Goal: Transaction & Acquisition: Book appointment/travel/reservation

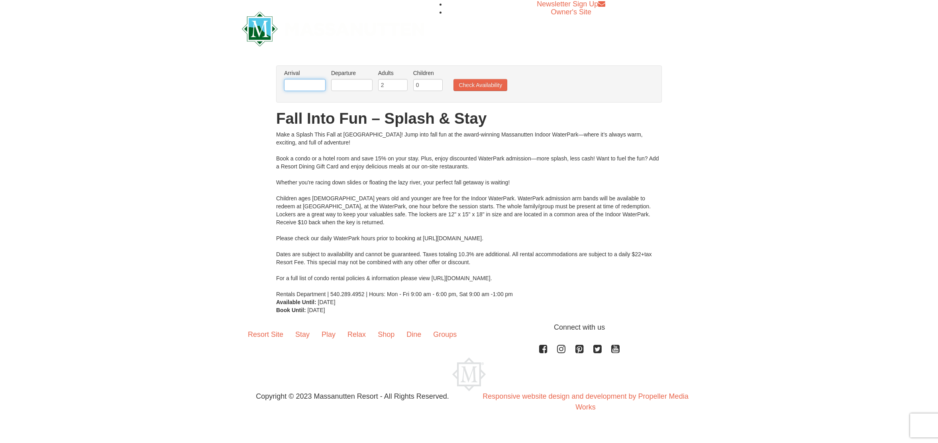
click at [299, 87] on input "text" at bounding box center [304, 85] width 41 height 12
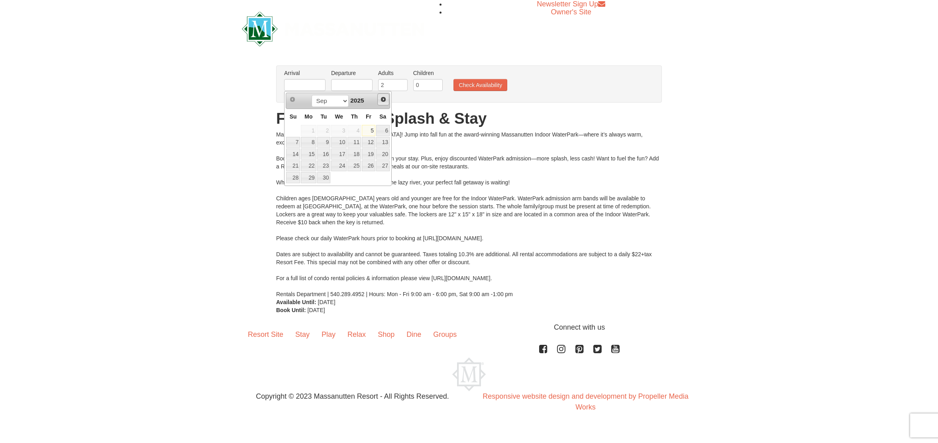
click at [385, 101] on span "Next" at bounding box center [383, 99] width 6 height 6
click at [384, 101] on span "Next" at bounding box center [383, 99] width 6 height 6
click at [295, 179] on link "23" at bounding box center [293, 177] width 14 height 11
type input "[DATE]"
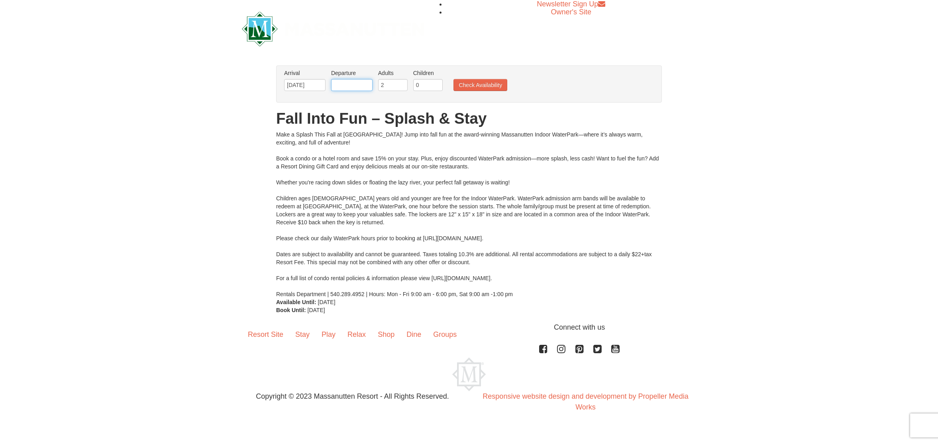
click at [361, 86] on input "text" at bounding box center [351, 85] width 41 height 12
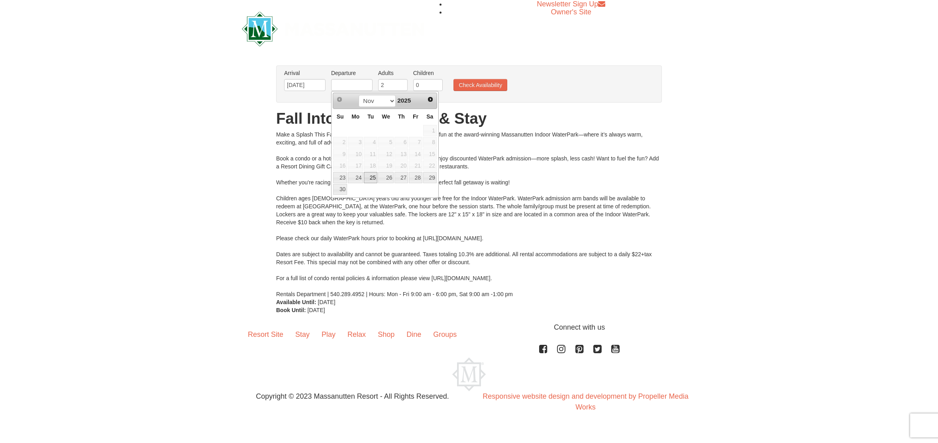
click at [374, 178] on link "25" at bounding box center [371, 177] width 14 height 11
type input "[DATE]"
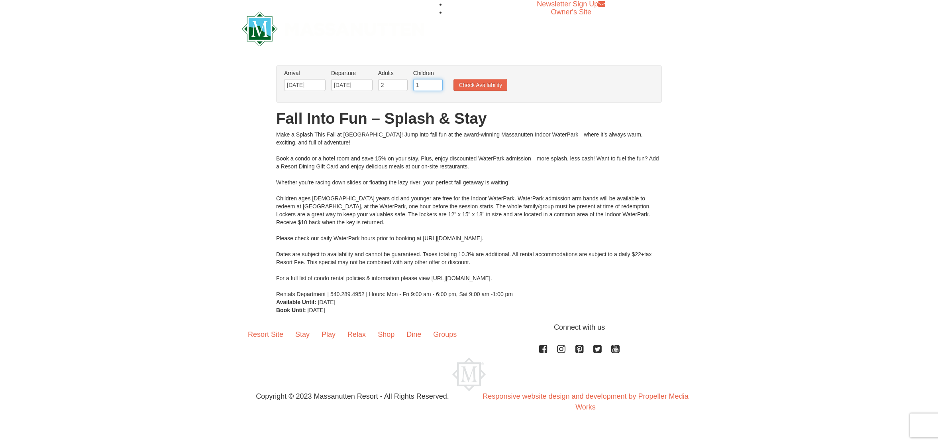
type input "1"
click at [439, 83] on input "1" at bounding box center [428, 85] width 30 height 12
click at [468, 85] on button "Check Availability" at bounding box center [481, 85] width 54 height 12
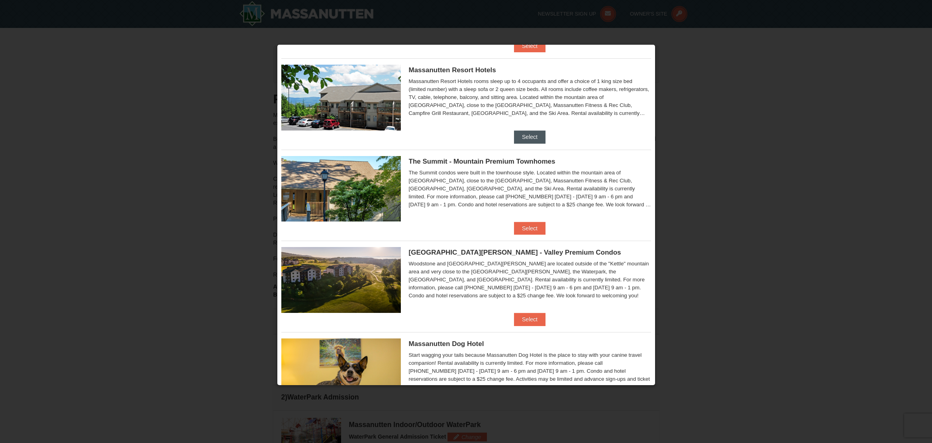
scroll to position [120, 0]
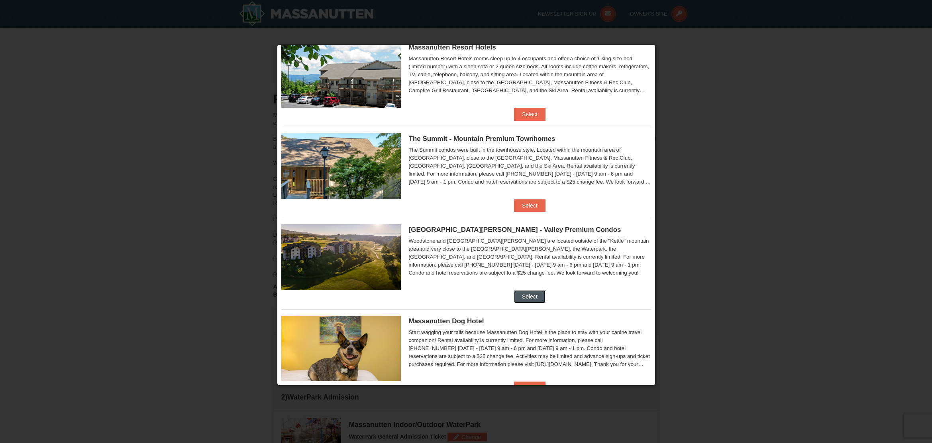
click at [529, 292] on button "Select" at bounding box center [529, 296] width 31 height 13
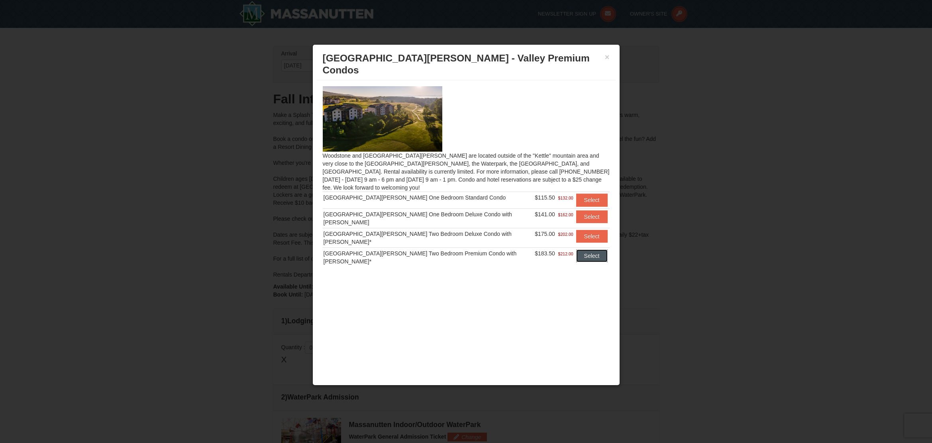
click at [586, 249] on button "Select" at bounding box center [591, 255] width 31 height 13
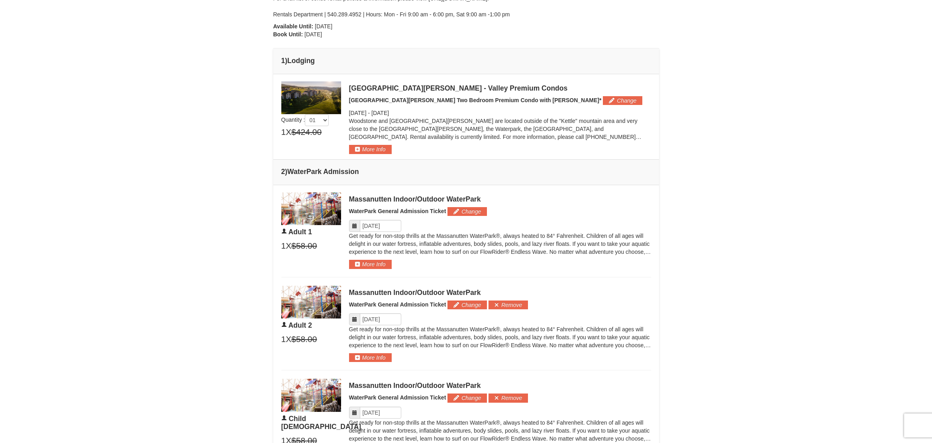
scroll to position [289, 0]
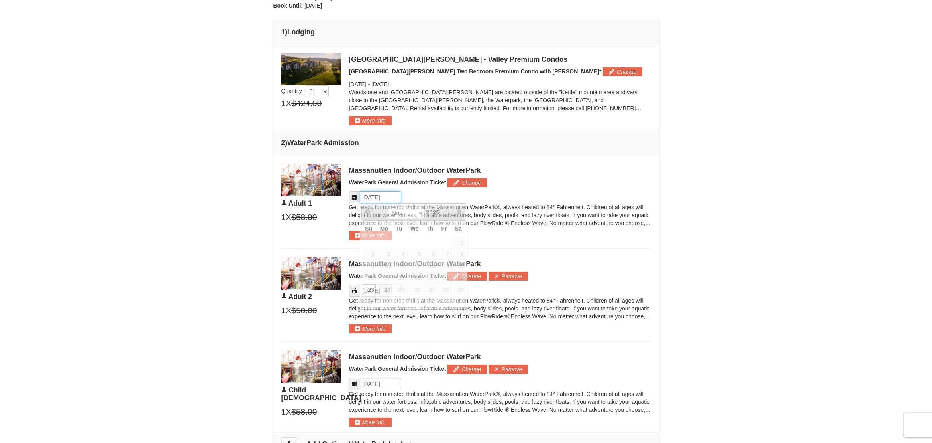
click at [370, 195] on input "Please format dates MM/DD/YYYY" at bounding box center [380, 197] width 41 height 12
click at [381, 287] on link "24" at bounding box center [384, 289] width 15 height 11
type input "[DATE]"
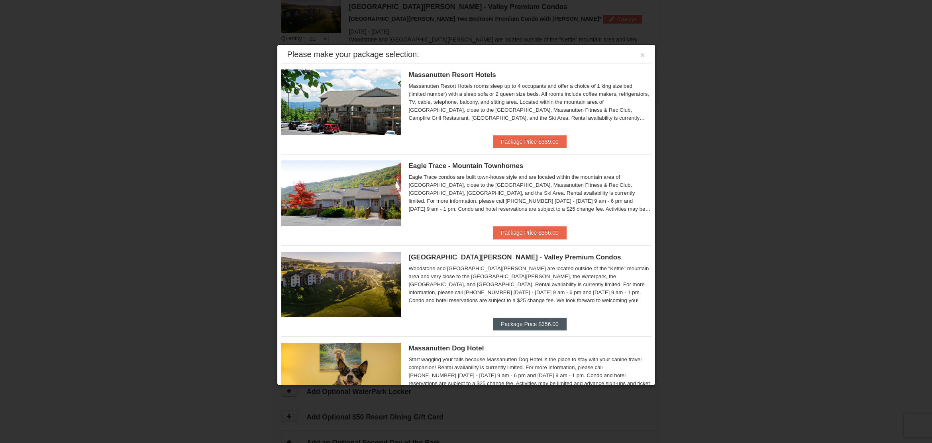
scroll to position [0, 0]
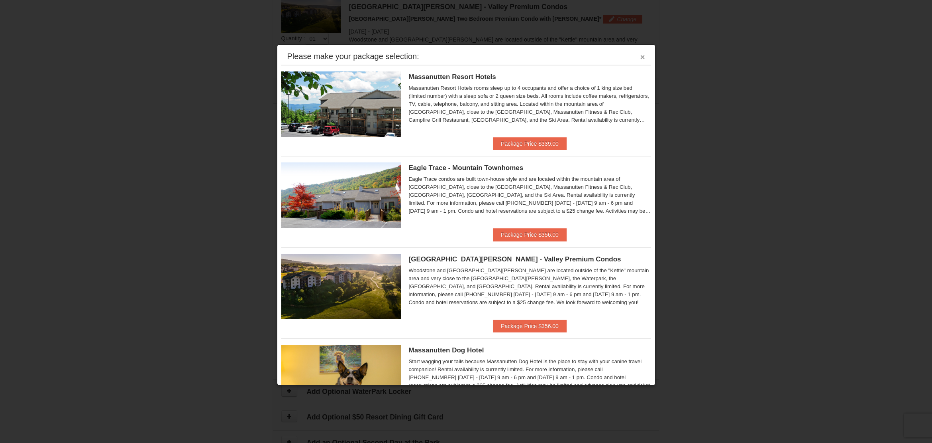
click at [641, 58] on button "×" at bounding box center [643, 57] width 5 height 8
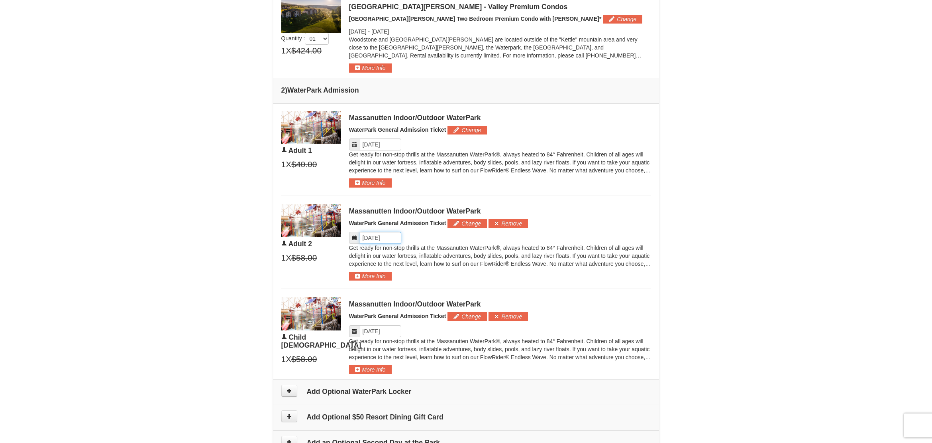
click at [388, 240] on input "Please format dates MM/DD/YYYY" at bounding box center [380, 238] width 41 height 12
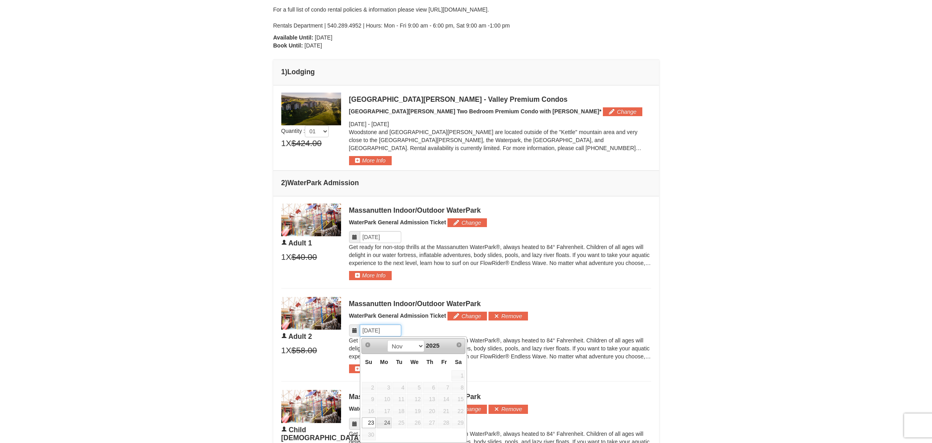
scroll to position [264, 0]
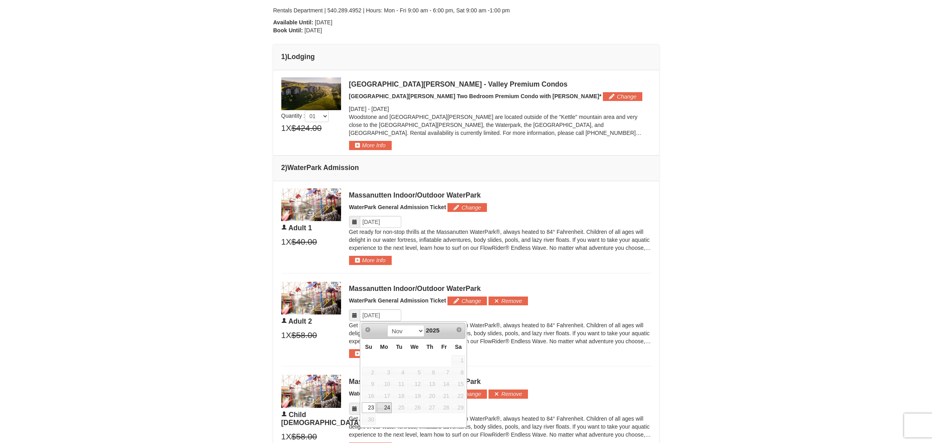
click at [387, 406] on link "24" at bounding box center [384, 407] width 15 height 11
type input "[DATE]"
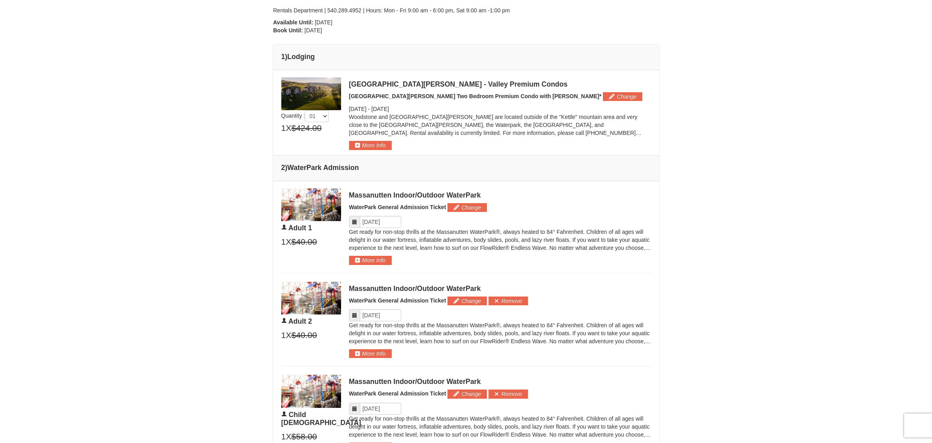
scroll to position [355, 0]
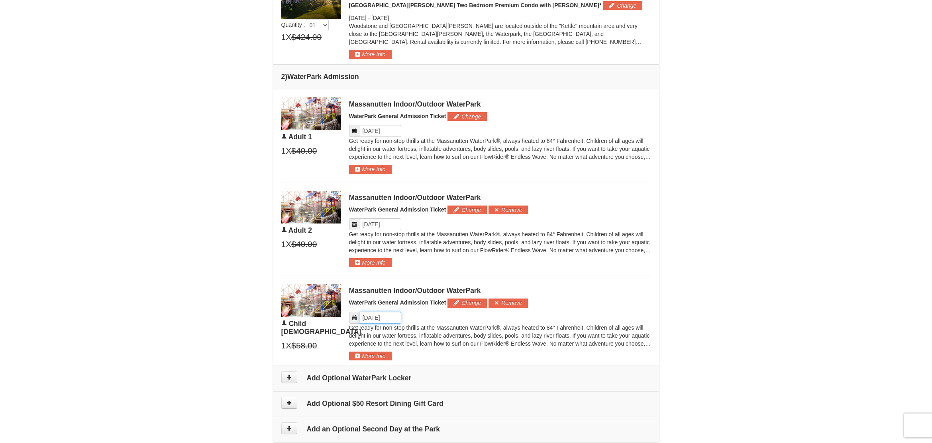
click at [378, 317] on input "Please format dates MM/DD/YYYY" at bounding box center [380, 317] width 41 height 12
click at [387, 408] on link "24" at bounding box center [384, 409] width 15 height 11
type input "[DATE]"
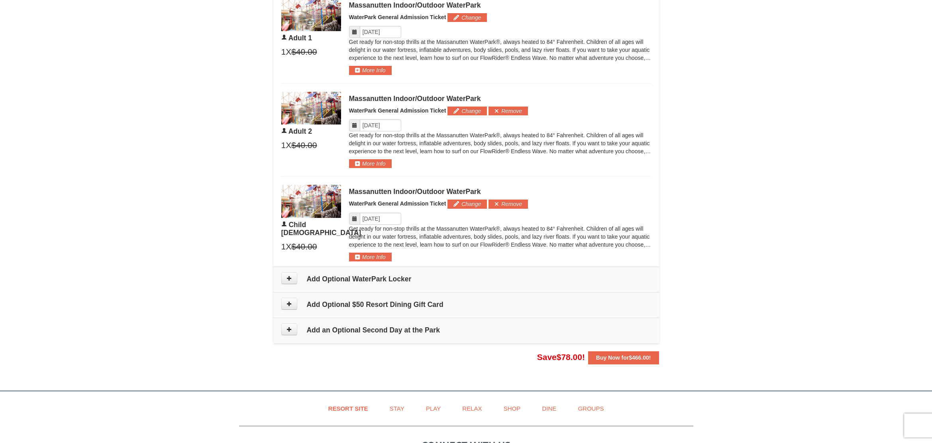
scroll to position [468, 0]
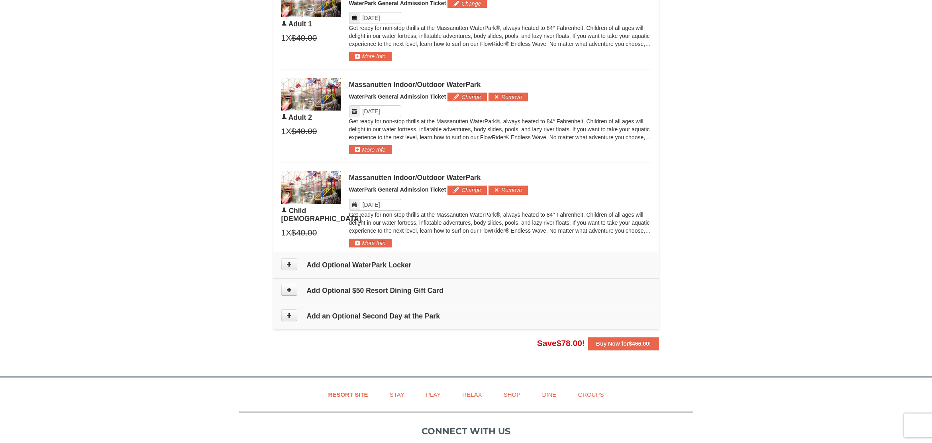
click at [360, 267] on h4 "Add Optional WaterPark Locker" at bounding box center [466, 265] width 370 height 8
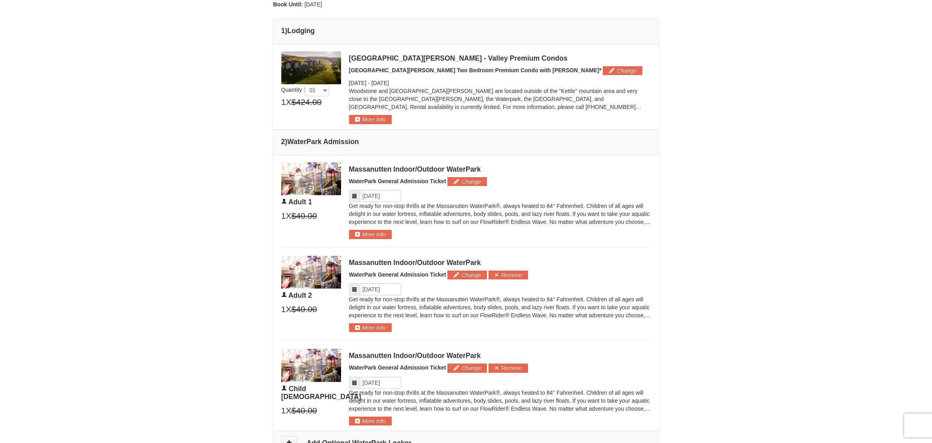
scroll to position [292, 0]
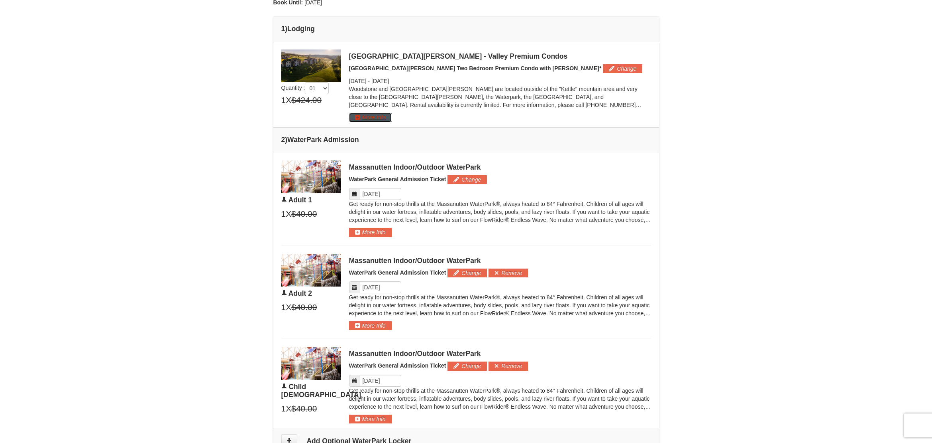
click at [357, 119] on button "More Info" at bounding box center [370, 117] width 43 height 9
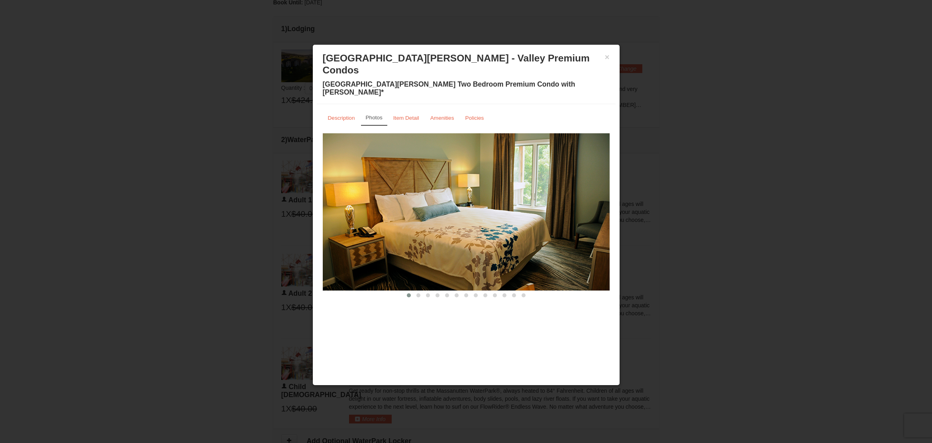
click at [591, 195] on img at bounding box center [466, 211] width 287 height 157
click at [419, 293] on span at bounding box center [419, 295] width 4 height 4
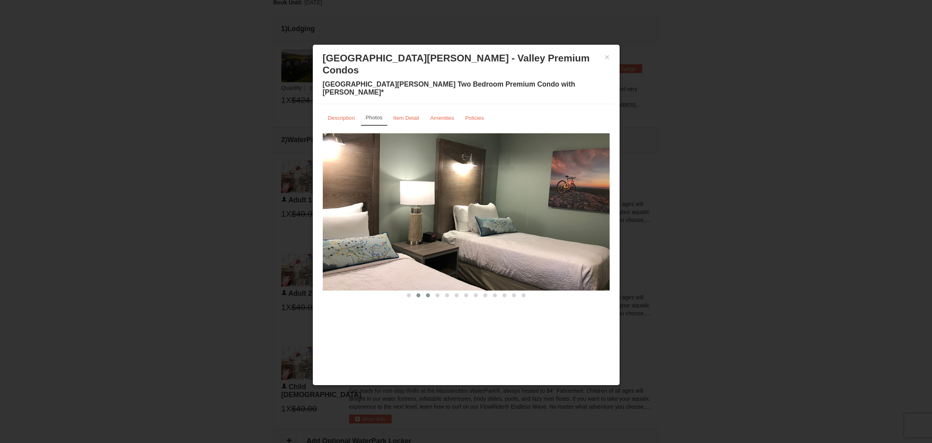
click at [427, 293] on span at bounding box center [428, 295] width 4 height 4
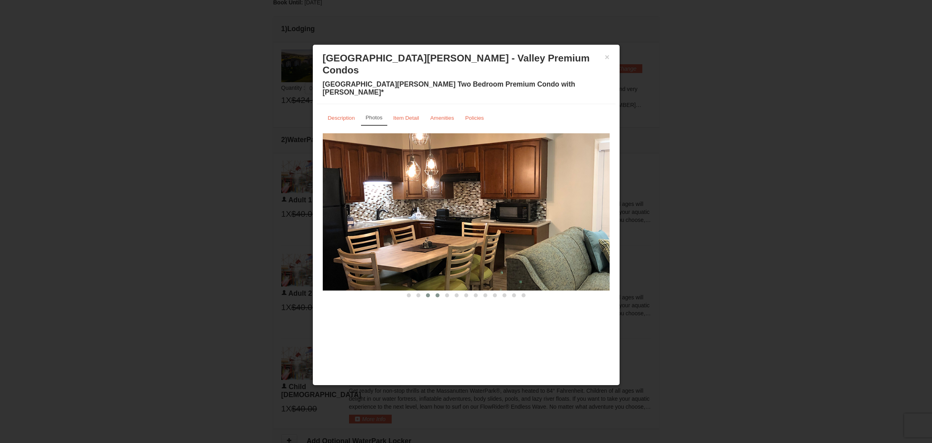
click at [436, 293] on span at bounding box center [438, 295] width 4 height 4
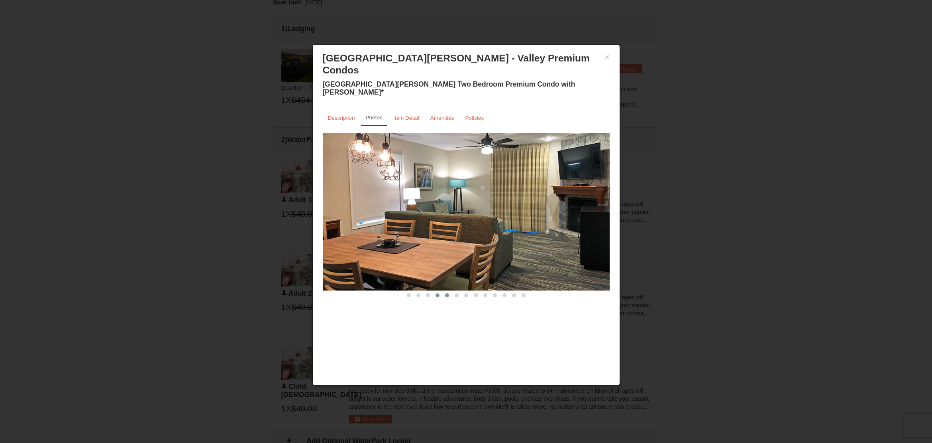
click at [446, 293] on span at bounding box center [447, 295] width 4 height 4
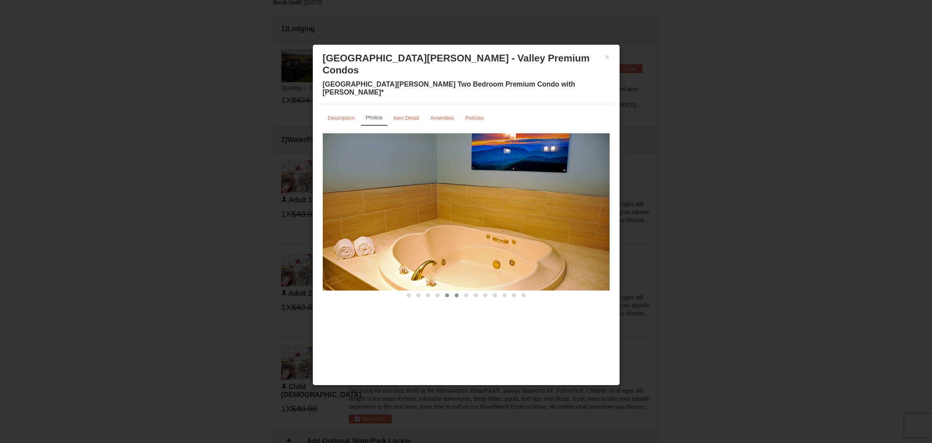
click at [455, 293] on span at bounding box center [457, 295] width 4 height 4
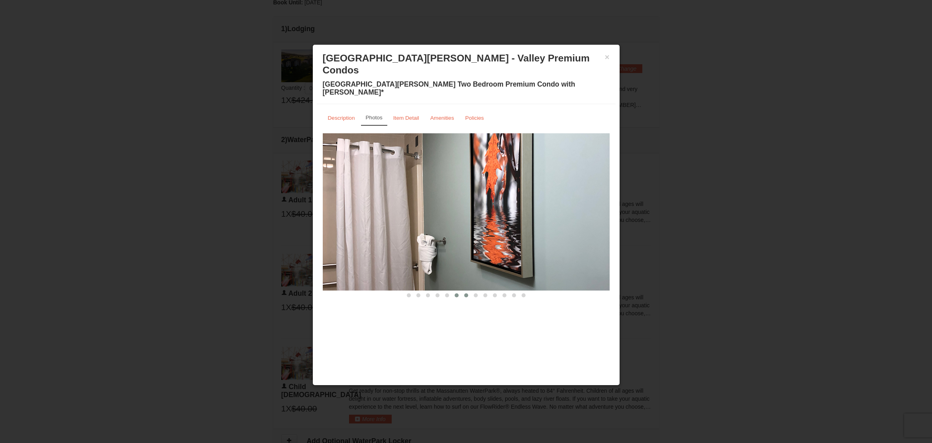
click at [466, 293] on span at bounding box center [466, 295] width 4 height 4
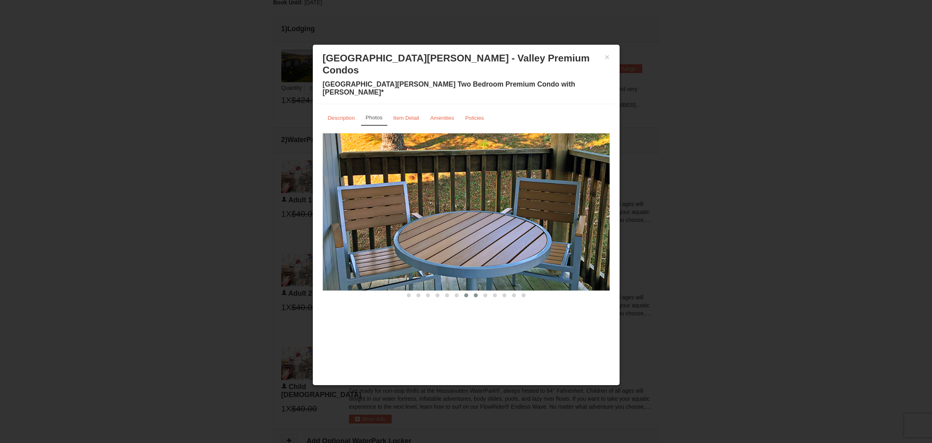
click at [476, 293] on span at bounding box center [476, 295] width 4 height 4
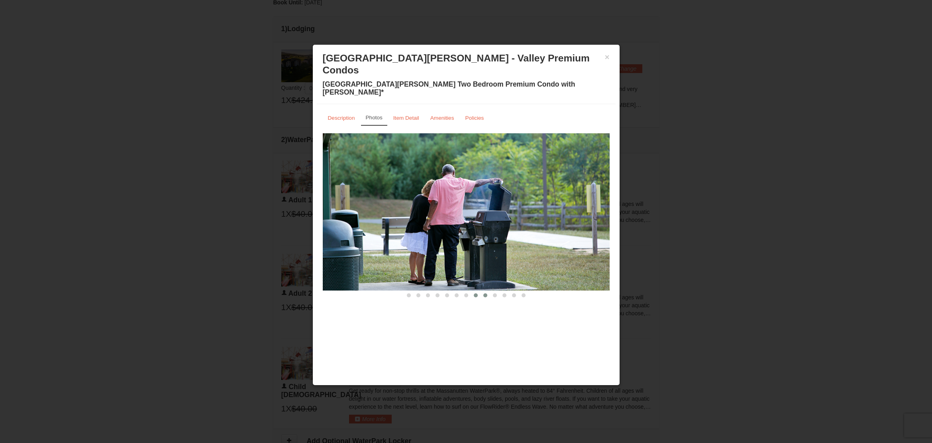
click at [488, 291] on button at bounding box center [486, 295] width 10 height 8
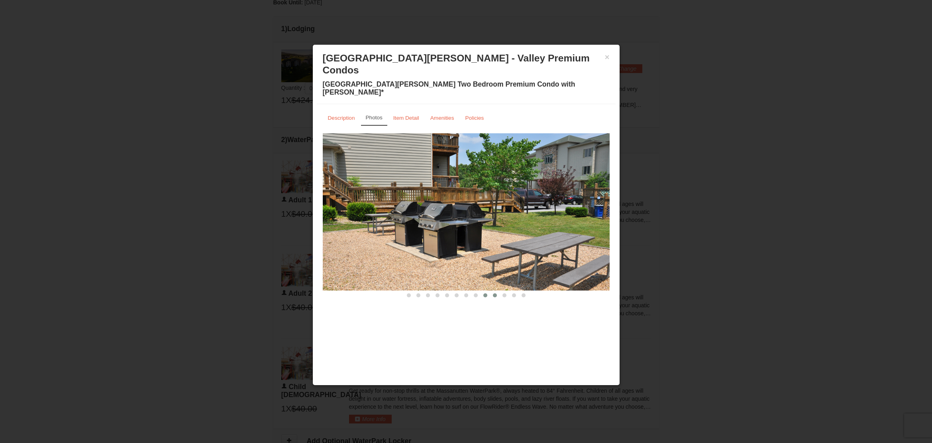
click at [495, 293] on span at bounding box center [495, 295] width 4 height 4
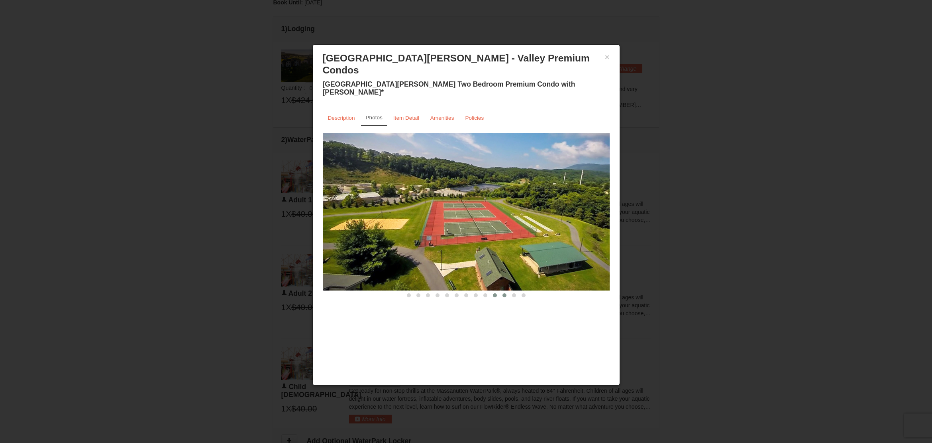
click at [505, 293] on span at bounding box center [505, 295] width 4 height 4
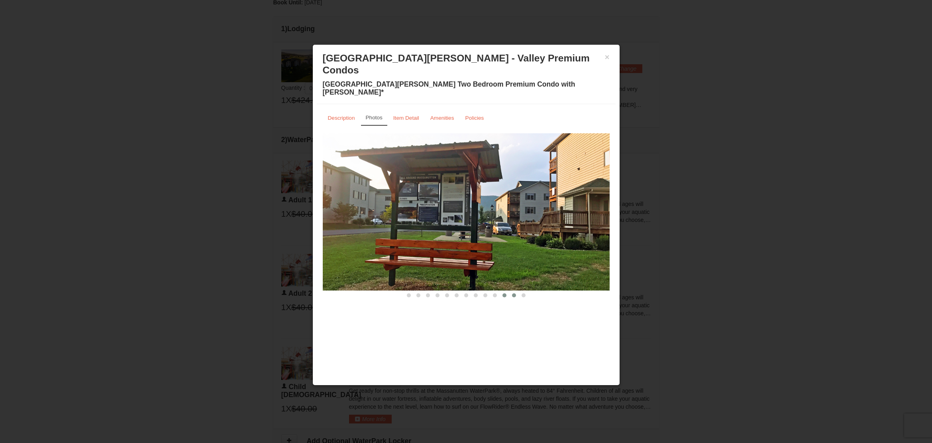
click at [513, 293] on span at bounding box center [514, 295] width 4 height 4
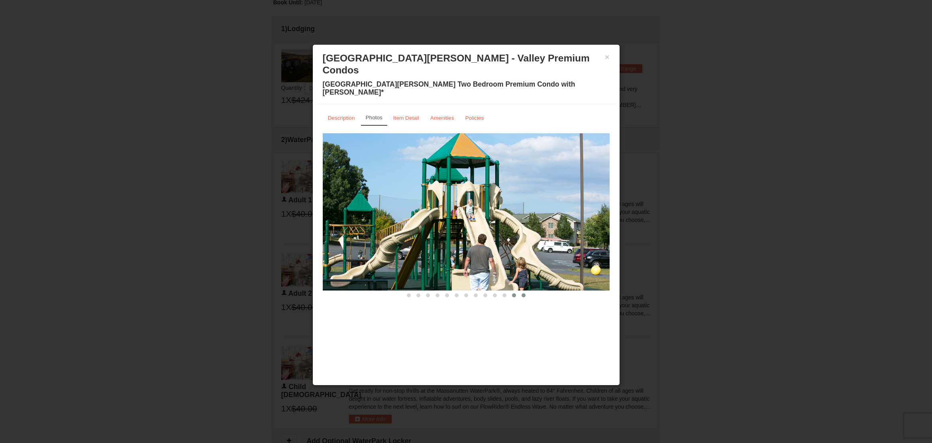
click at [526, 291] on button at bounding box center [524, 295] width 10 height 8
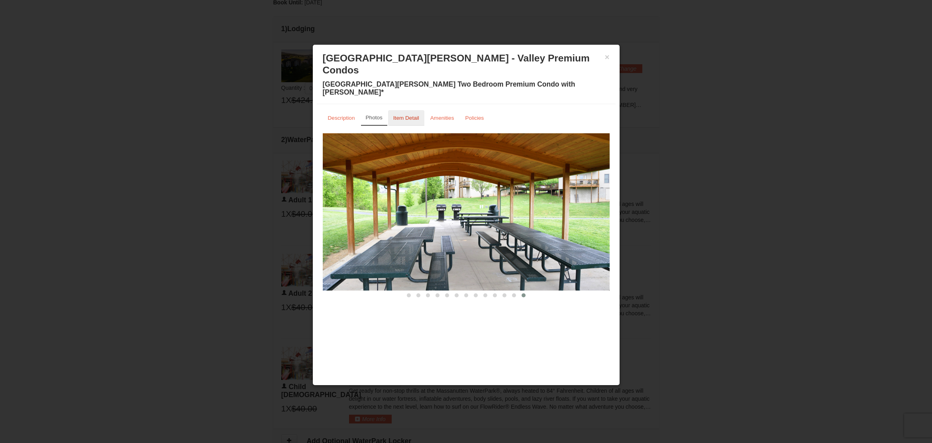
click at [407, 110] on link "Item Detail" at bounding box center [406, 118] width 36 height 16
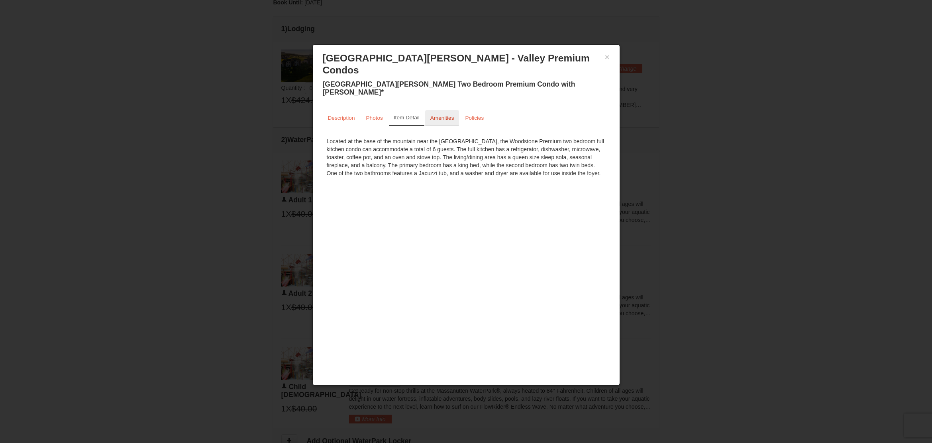
click at [443, 115] on small "Amenities" at bounding box center [443, 118] width 24 height 6
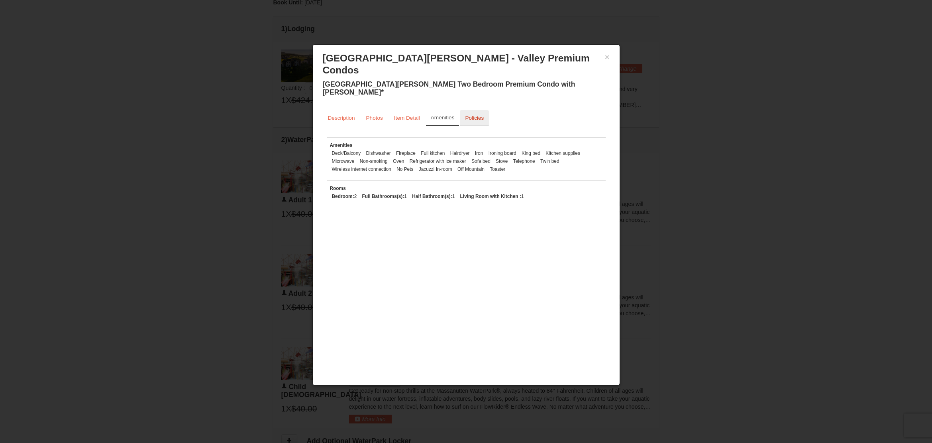
click at [468, 115] on small "Policies" at bounding box center [474, 118] width 19 height 6
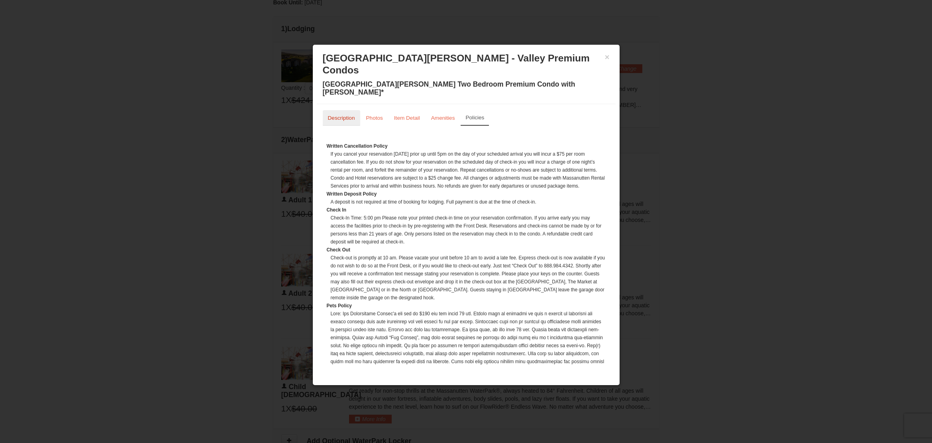
click at [328, 115] on small "Description" at bounding box center [341, 118] width 27 height 6
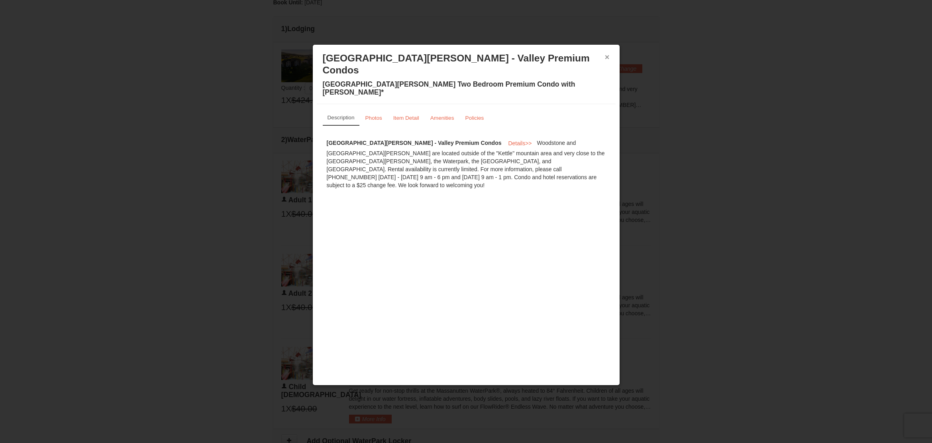
click at [607, 54] on button "×" at bounding box center [607, 57] width 5 height 8
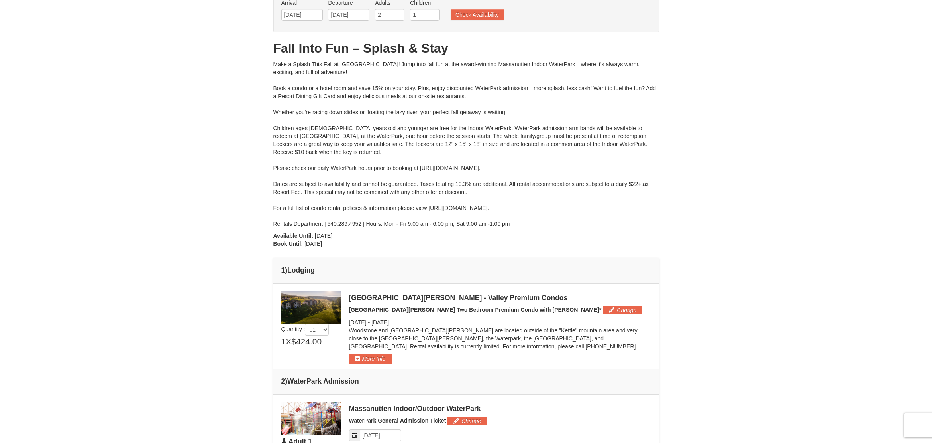
scroll to position [0, 0]
